Goal: Check status: Check status

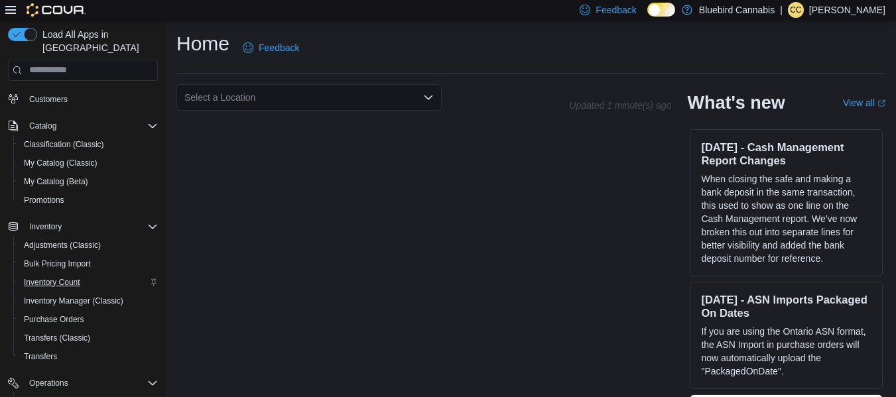
scroll to position [209, 0]
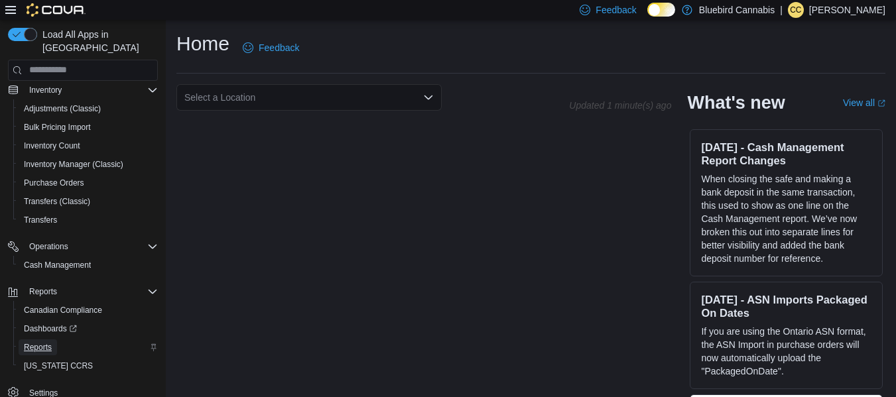
click at [38, 340] on span "Reports" at bounding box center [38, 348] width 28 height 16
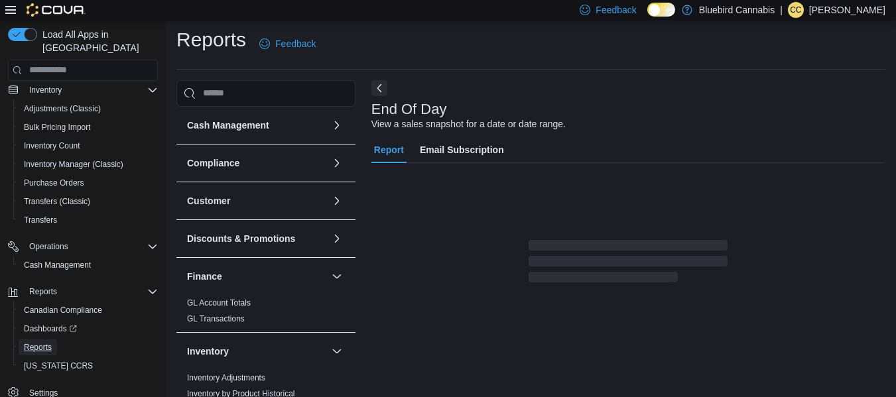
scroll to position [22, 0]
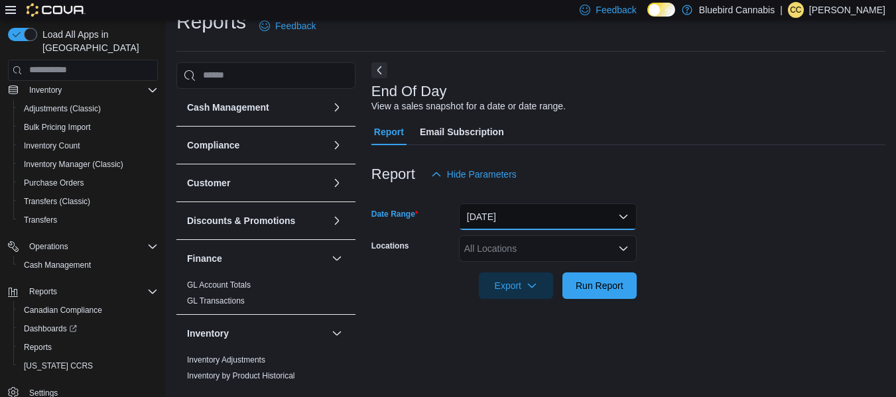
click at [551, 218] on button "[DATE]" at bounding box center [548, 217] width 178 height 27
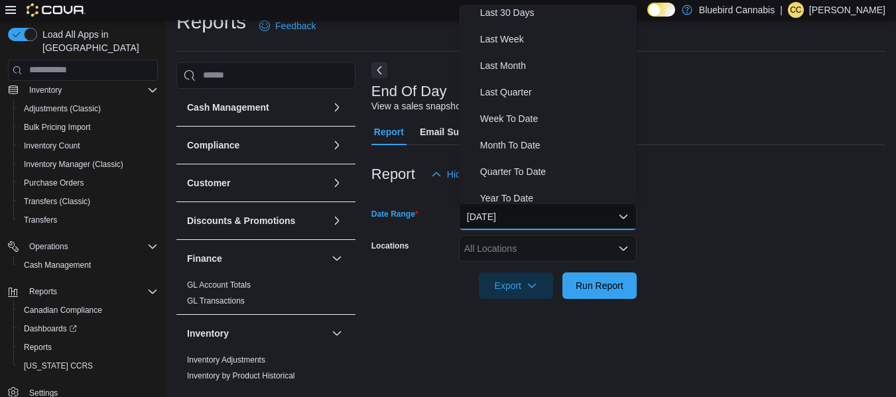
scroll to position [199, 0]
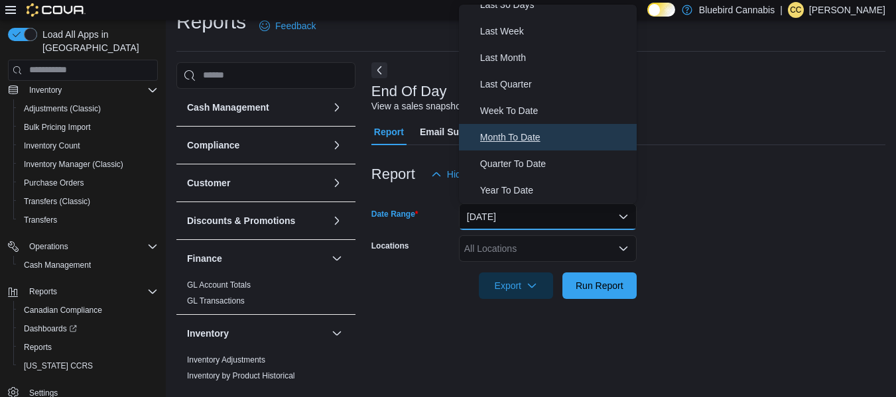
click at [517, 135] on span "Month To Date" at bounding box center [555, 137] width 151 height 16
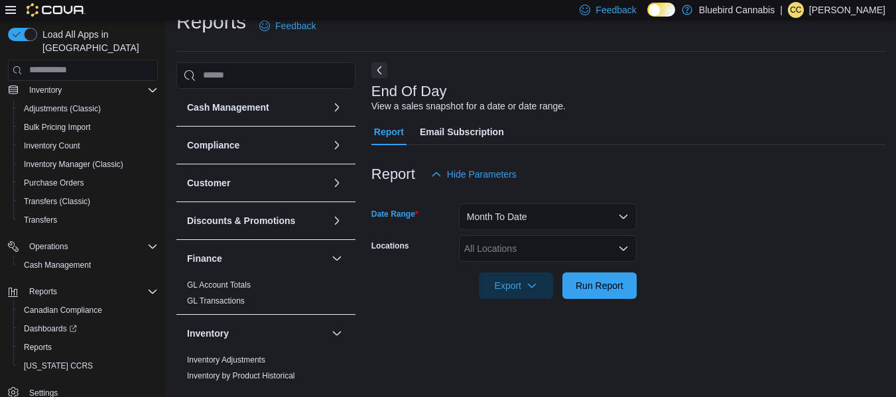
click at [528, 246] on div "All Locations" at bounding box center [548, 248] width 178 height 27
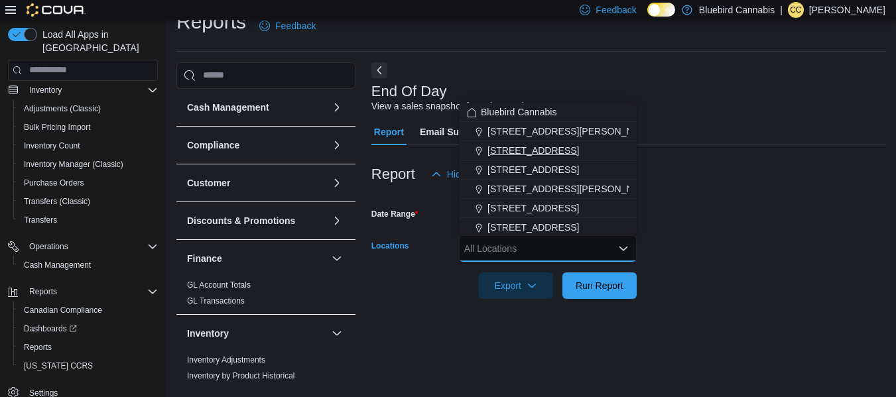
click at [494, 146] on span "[STREET_ADDRESS]" at bounding box center [533, 150] width 92 height 13
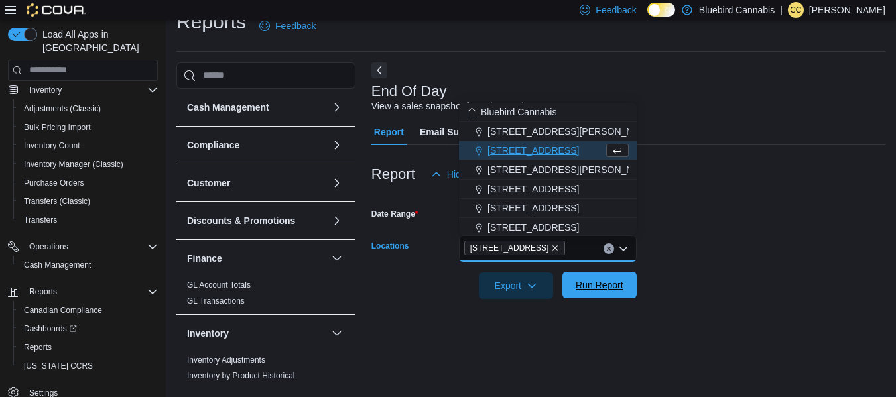
click at [594, 285] on span "Run Report" at bounding box center [600, 285] width 48 height 13
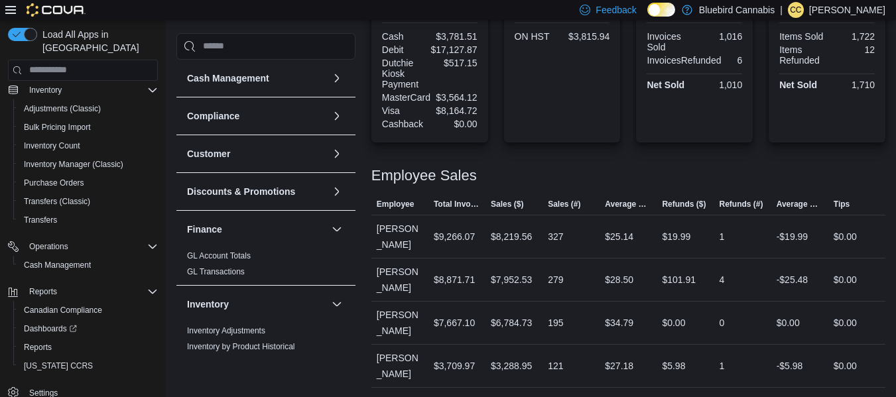
scroll to position [499, 0]
click at [794, 204] on span "Average Refund" at bounding box center [800, 203] width 46 height 11
